Goal: Feedback & Contribution: Leave review/rating

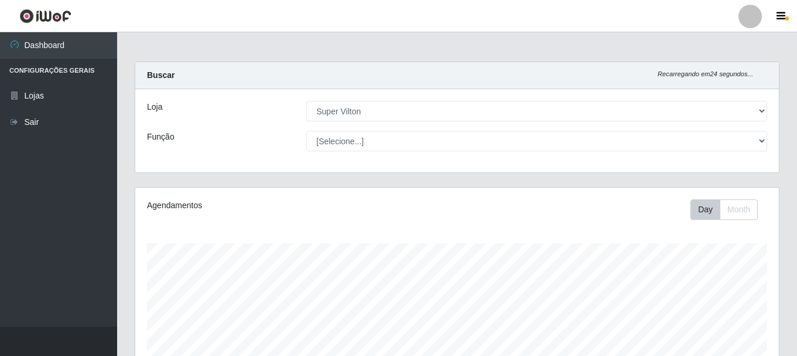
select select "379"
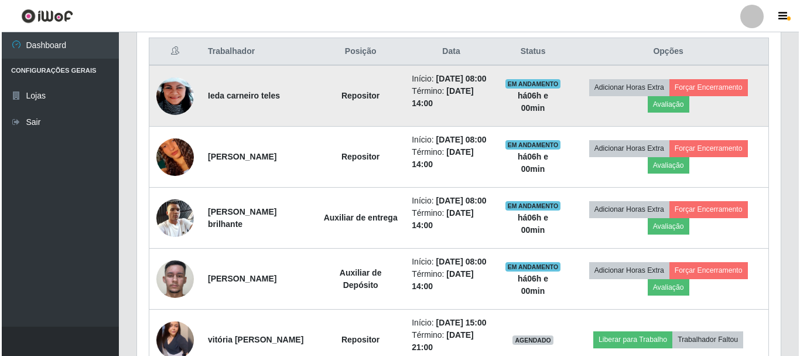
scroll to position [243, 644]
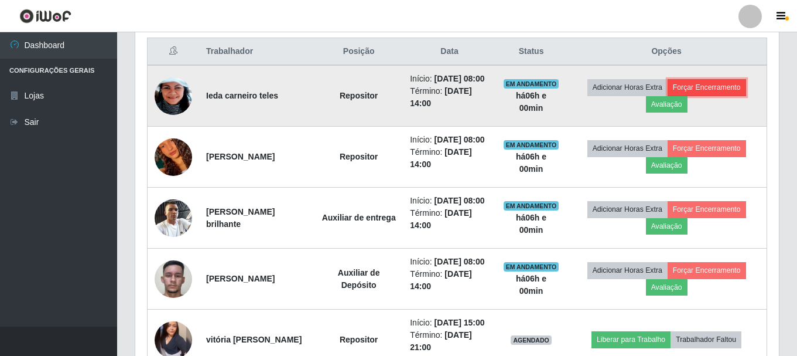
click at [713, 90] on button "Forçar Encerramento" at bounding box center [707, 87] width 78 height 16
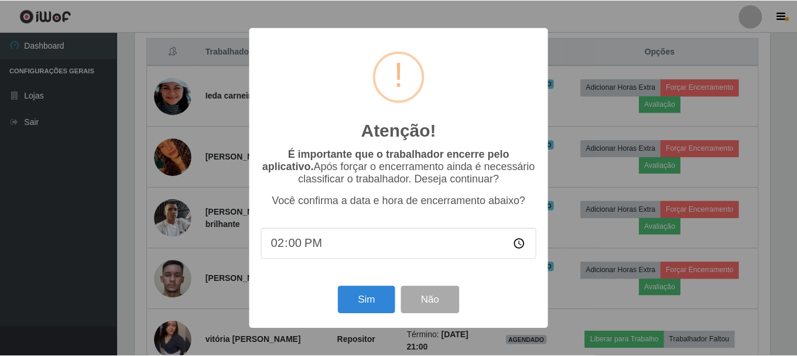
scroll to position [243, 638]
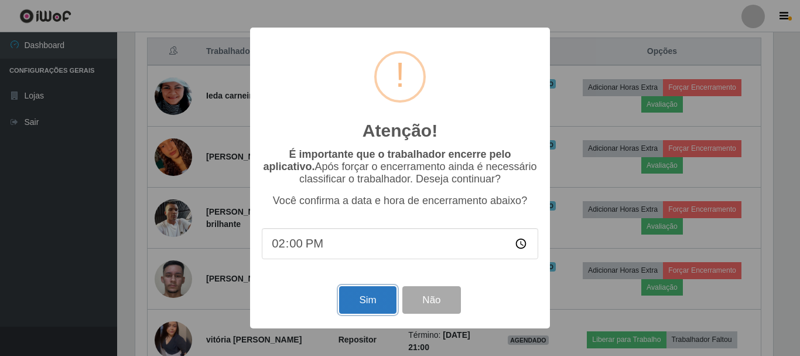
click at [361, 307] on button "Sim" at bounding box center [367, 300] width 57 height 28
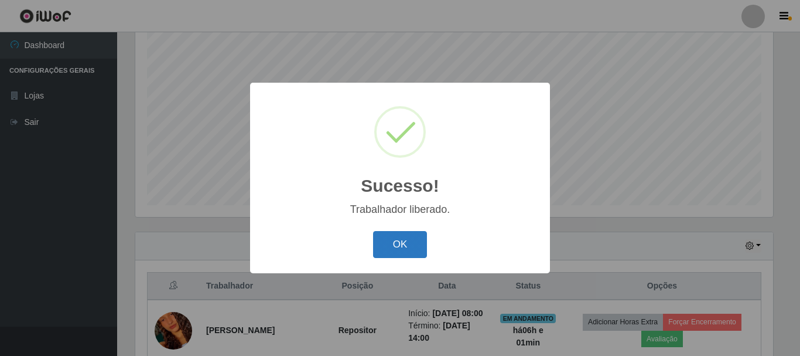
click at [414, 241] on button "OK" at bounding box center [400, 245] width 54 height 28
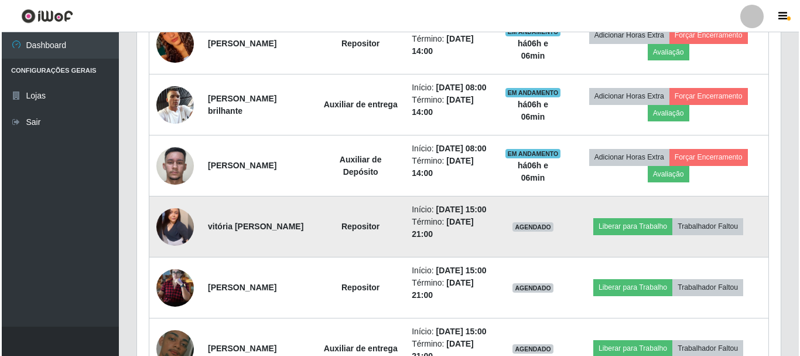
scroll to position [507, 0]
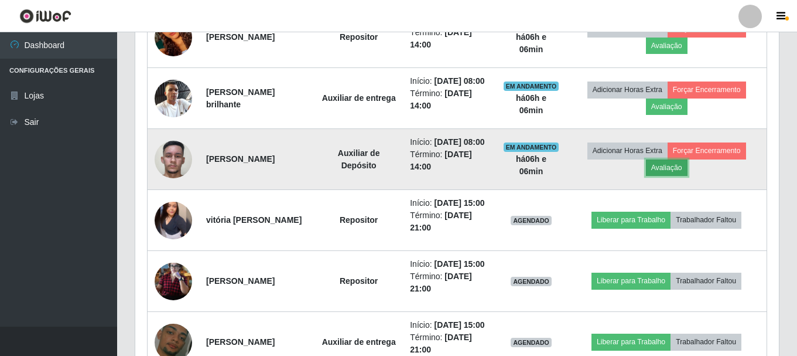
click at [681, 176] on button "Avaliação" at bounding box center [667, 167] width 42 height 16
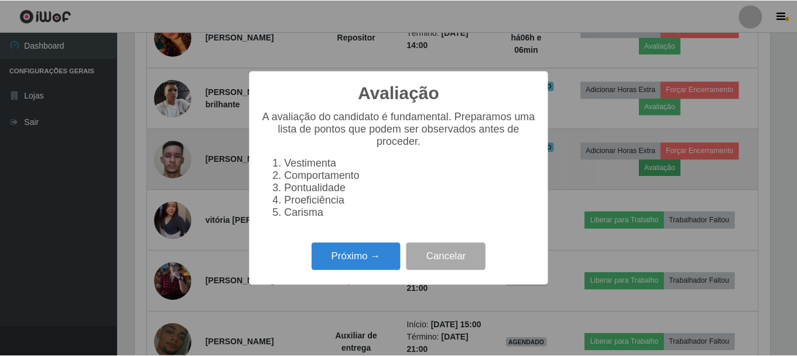
scroll to position [243, 638]
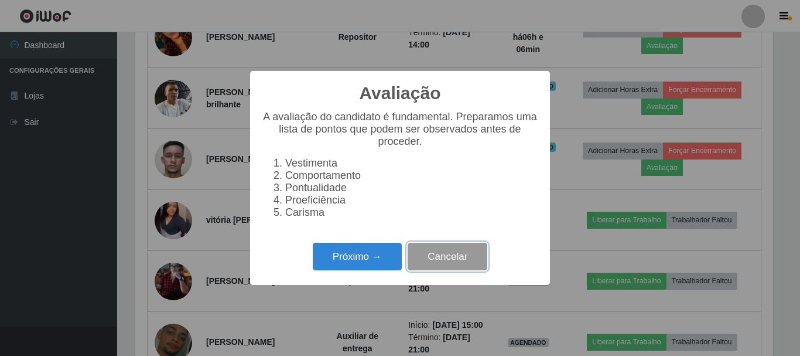
click at [457, 267] on button "Cancelar" at bounding box center [448, 256] width 80 height 28
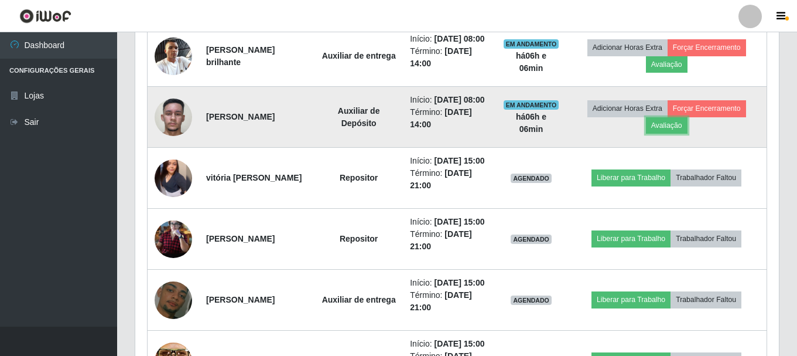
scroll to position [565, 0]
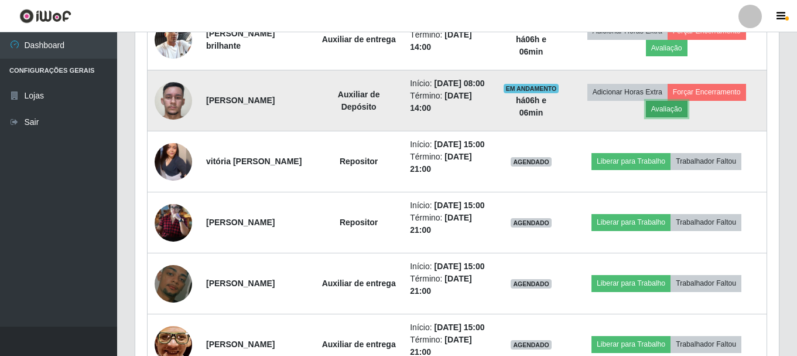
click at [669, 117] on button "Avaliação" at bounding box center [667, 109] width 42 height 16
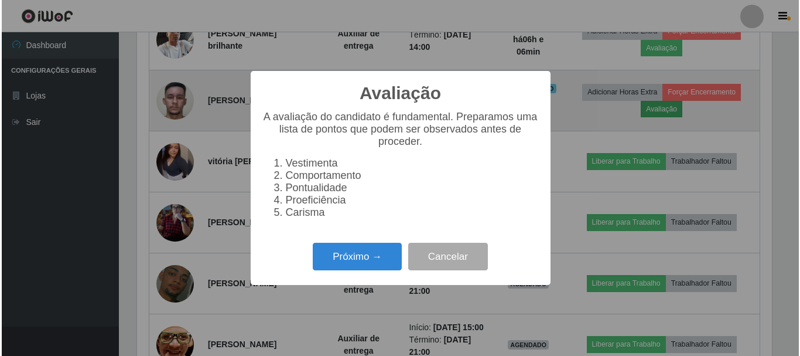
scroll to position [243, 638]
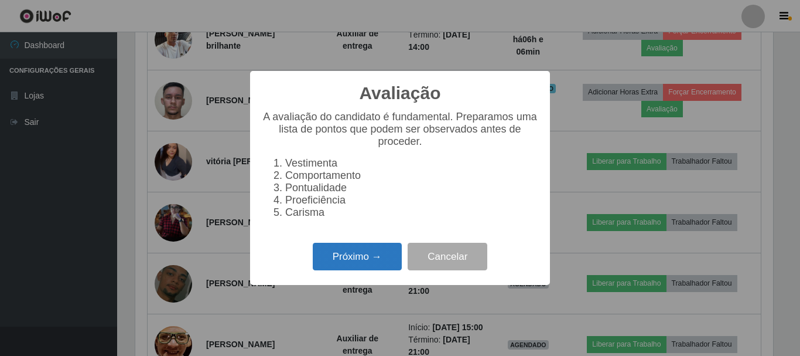
click at [360, 270] on button "Próximo →" at bounding box center [357, 256] width 89 height 28
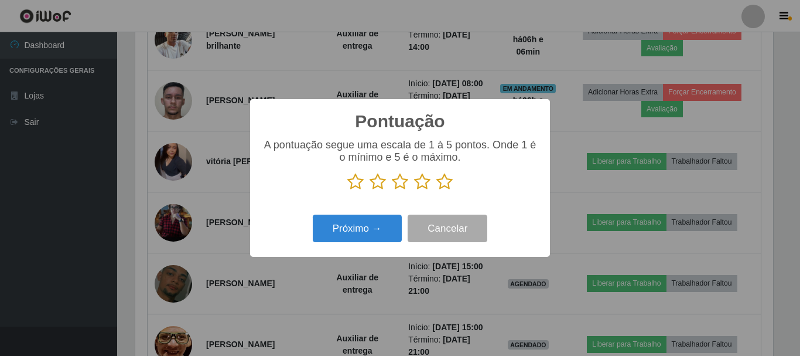
click at [355, 183] on icon at bounding box center [355, 182] width 16 height 18
click at [347, 190] on input "radio" at bounding box center [347, 190] width 0 height 0
click at [356, 228] on button "Próximo →" at bounding box center [357, 228] width 89 height 28
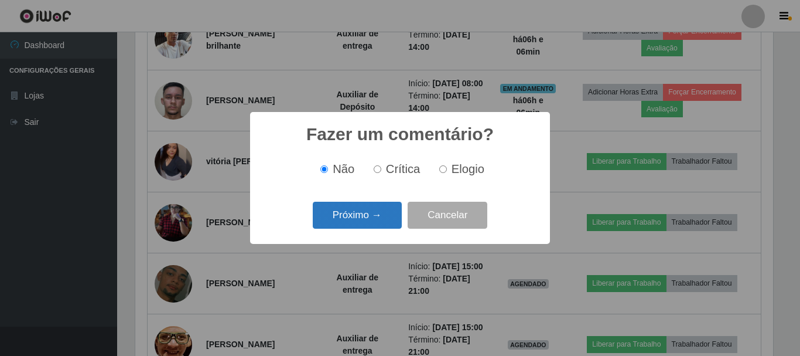
click at [359, 217] on button "Próximo →" at bounding box center [357, 215] width 89 height 28
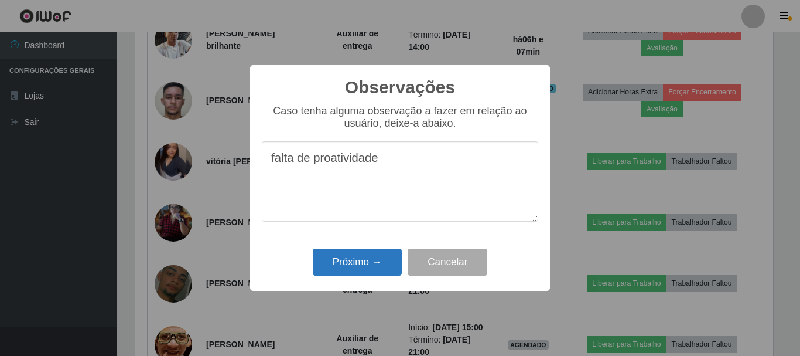
type textarea "falta de proatividade"
click at [377, 260] on button "Próximo →" at bounding box center [357, 262] width 89 height 28
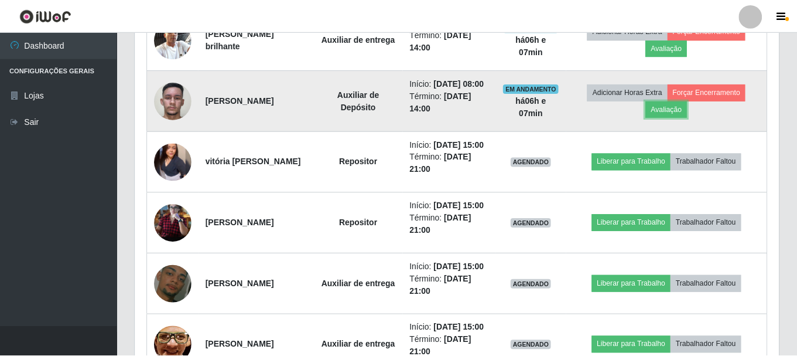
scroll to position [243, 644]
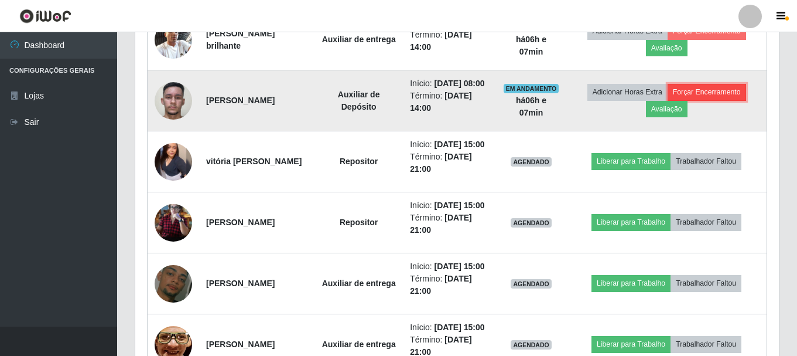
click at [723, 100] on button "Forçar Encerramento" at bounding box center [707, 92] width 78 height 16
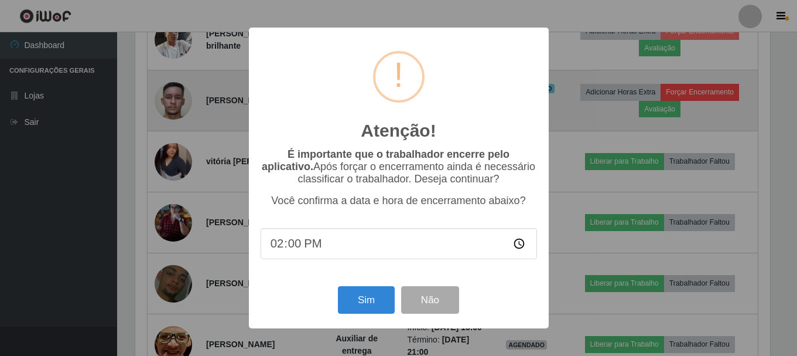
scroll to position [243, 638]
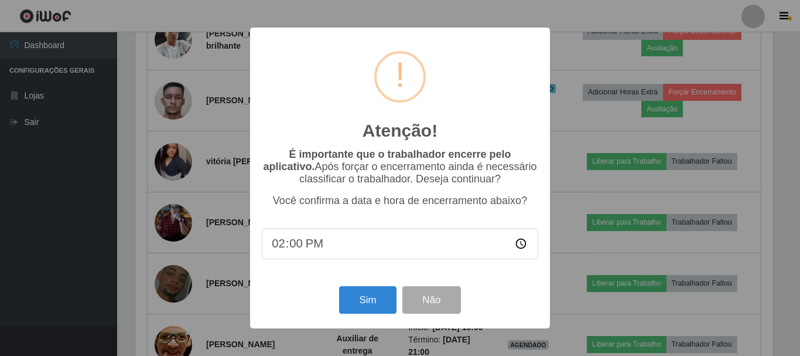
click at [367, 288] on div "Sim Não" at bounding box center [400, 299] width 276 height 33
click at [365, 305] on button "Sim" at bounding box center [367, 300] width 57 height 28
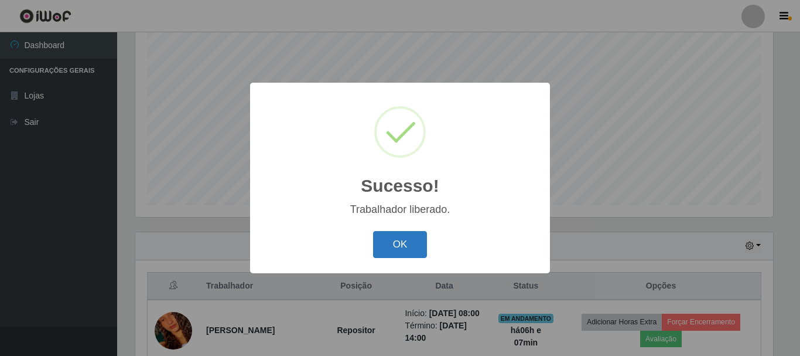
click at [391, 249] on button "OK" at bounding box center [400, 245] width 54 height 28
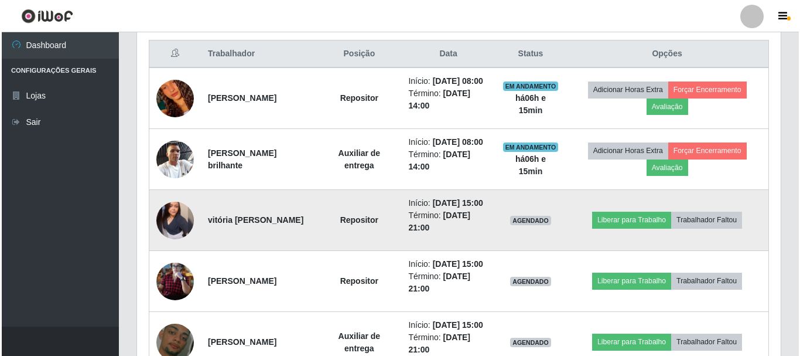
scroll to position [448, 0]
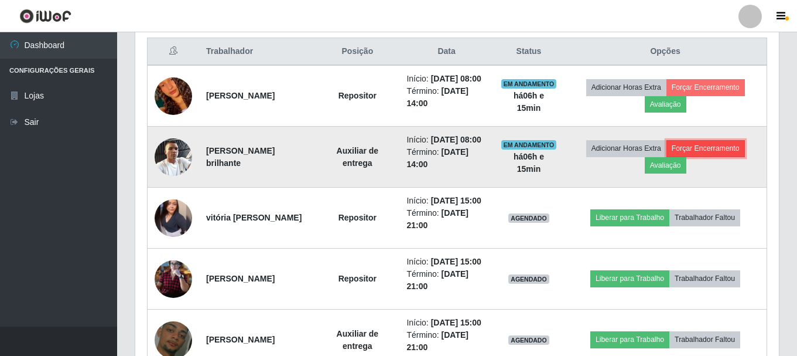
click at [733, 156] on button "Forçar Encerramento" at bounding box center [706, 148] width 78 height 16
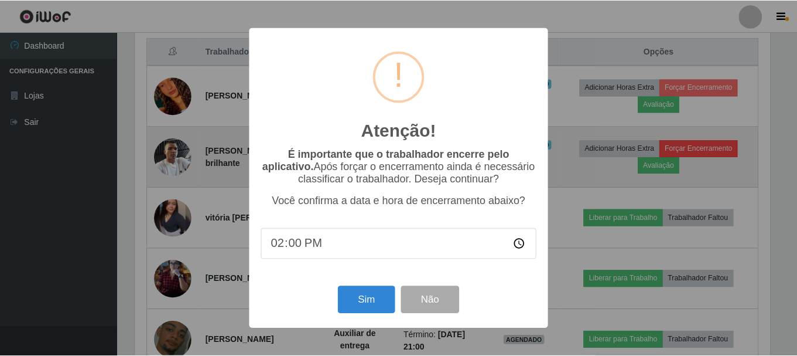
scroll to position [243, 638]
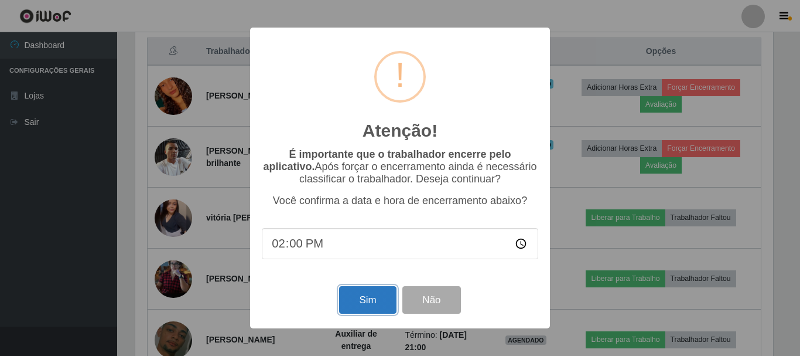
click at [370, 300] on button "Sim" at bounding box center [367, 300] width 57 height 28
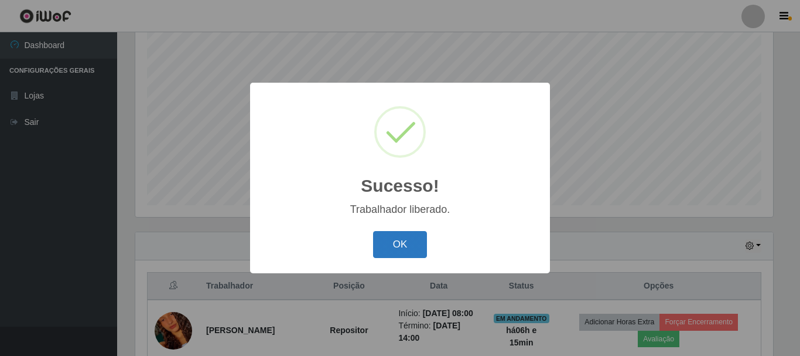
click at [411, 242] on button "OK" at bounding box center [400, 245] width 54 height 28
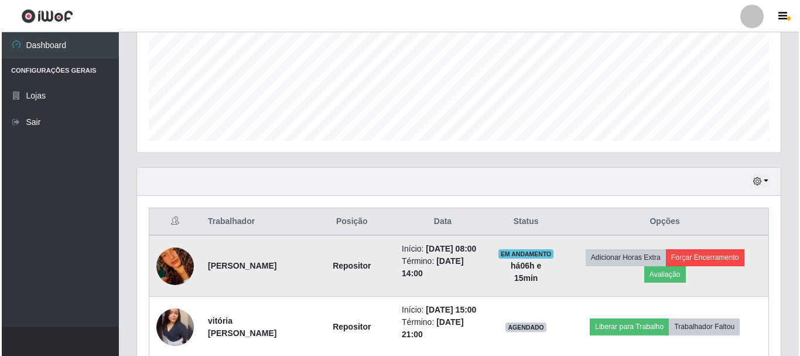
scroll to position [351, 0]
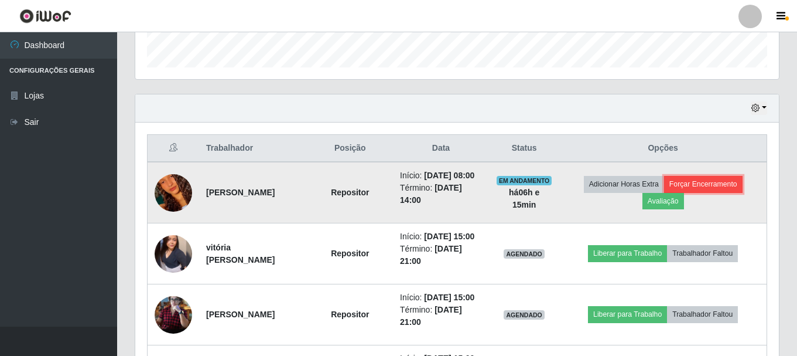
click at [717, 186] on button "Forçar Encerramento" at bounding box center [703, 184] width 78 height 16
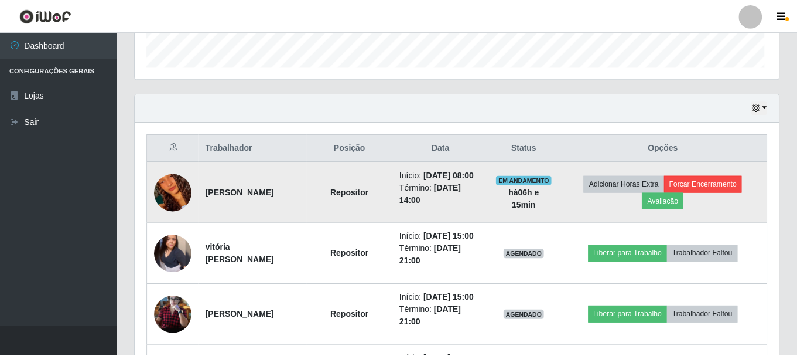
scroll to position [243, 638]
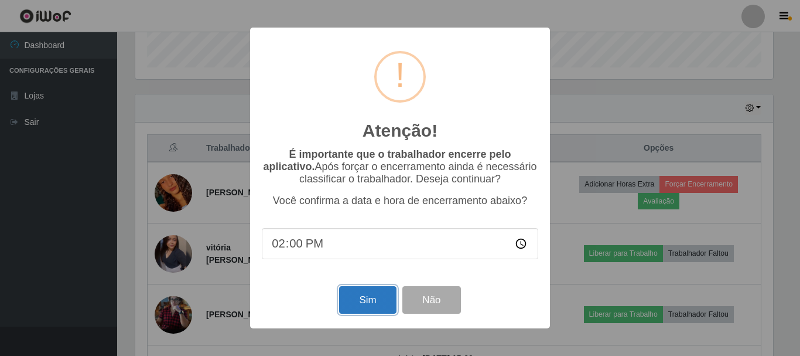
click at [361, 302] on button "Sim" at bounding box center [367, 300] width 57 height 28
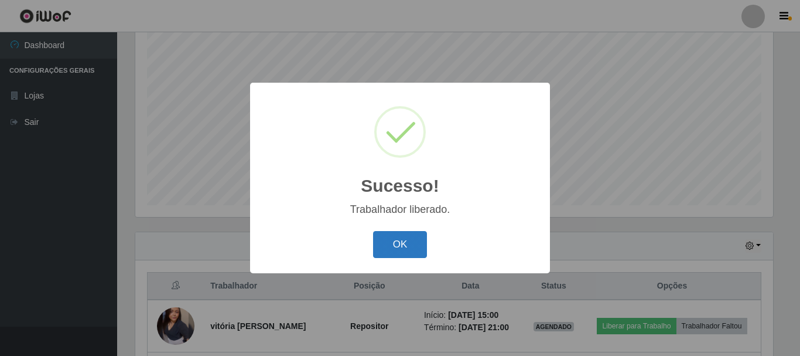
click at [398, 253] on button "OK" at bounding box center [400, 245] width 54 height 28
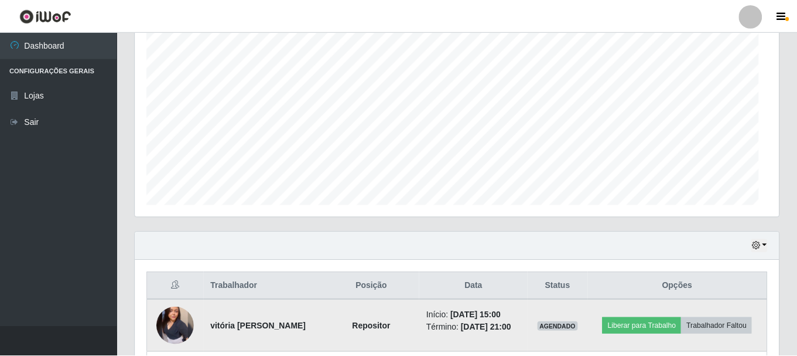
scroll to position [243, 644]
